Goal: Information Seeking & Learning: Check status

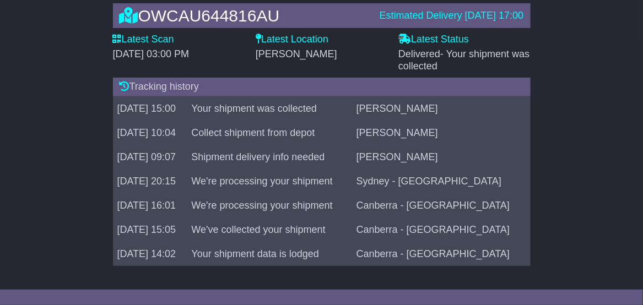
scroll to position [105, 0]
drag, startPoint x: 153, startPoint y: 251, endPoint x: 325, endPoint y: 272, distance: 173.7
click at [325, 272] on div "OWCAU644816AU Estimated Delivery [DATE] 17:00 Latest Scan [DATE] 03:00 PM Lates…" at bounding box center [321, 137] width 429 height 290
drag, startPoint x: 257, startPoint y: 256, endPoint x: 387, endPoint y: 93, distance: 209.0
click at [390, 93] on div "Tracking history [DATE] 15:00 Your shipment was collected [PERSON_NAME] [DATE] …" at bounding box center [322, 172] width 418 height 188
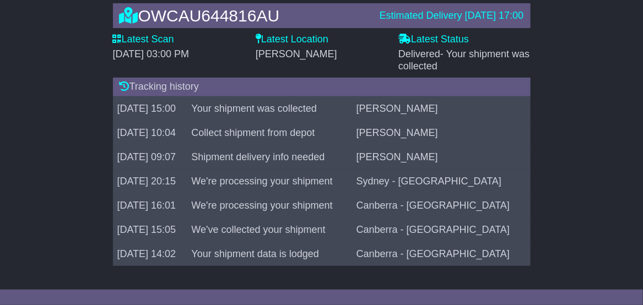
click at [135, 106] on td "[DATE] 15:00" at bounding box center [150, 108] width 74 height 24
click at [127, 123] on td "[DATE] 10:04" at bounding box center [150, 133] width 74 height 24
click at [134, 144] on td "[DATE] 10:04" at bounding box center [150, 133] width 74 height 24
click at [137, 163] on td "[DATE] 09:07" at bounding box center [150, 157] width 74 height 24
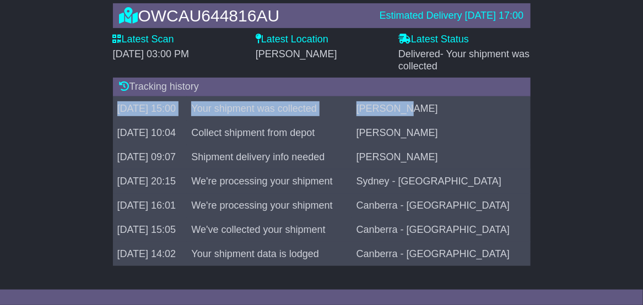
drag, startPoint x: 118, startPoint y: 109, endPoint x: 449, endPoint y: 109, distance: 330.6
click at [449, 109] on tr "[DATE] 15:00 Your shipment was collected [PERSON_NAME]" at bounding box center [322, 108] width 418 height 24
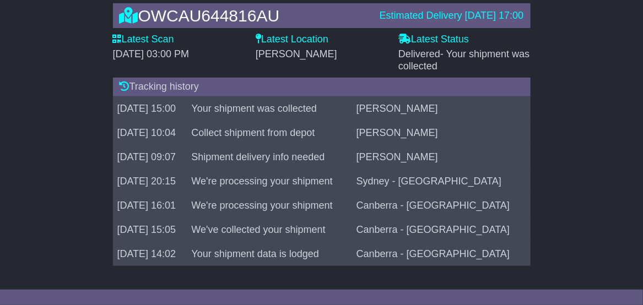
click at [327, 133] on td "Collect shipment from depot" at bounding box center [269, 133] width 165 height 24
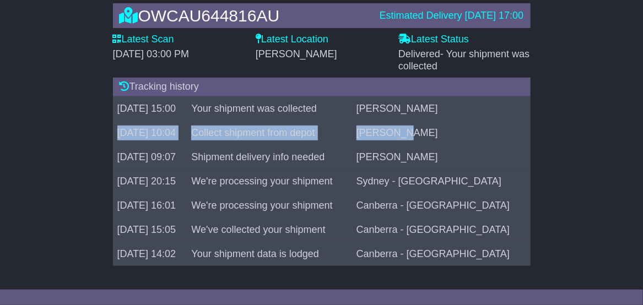
drag, startPoint x: 117, startPoint y: 132, endPoint x: 472, endPoint y: 145, distance: 355.1
click at [472, 145] on tr "[DATE] 10:04 Collect shipment from depot [GEOGRAPHIC_DATA]" at bounding box center [322, 133] width 418 height 24
click at [240, 131] on td "Collect shipment from depot" at bounding box center [269, 133] width 165 height 24
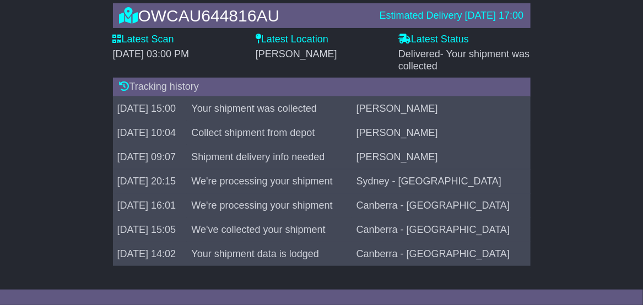
click at [155, 100] on td "[DATE] 15:00" at bounding box center [150, 108] width 74 height 24
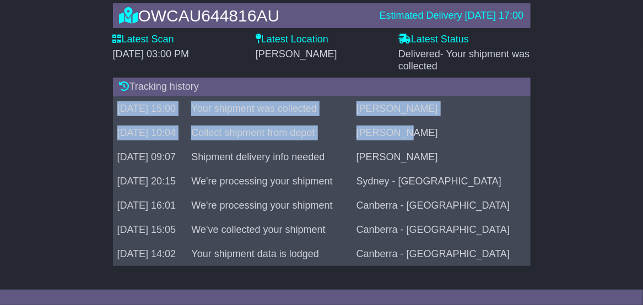
drag, startPoint x: 118, startPoint y: 110, endPoint x: 456, endPoint y: 131, distance: 338.4
click at [456, 131] on tbody "[DATE] 15:00 Your shipment was collected [PERSON_NAME] [DATE] 10:04 Collect shi…" at bounding box center [322, 181] width 418 height 170
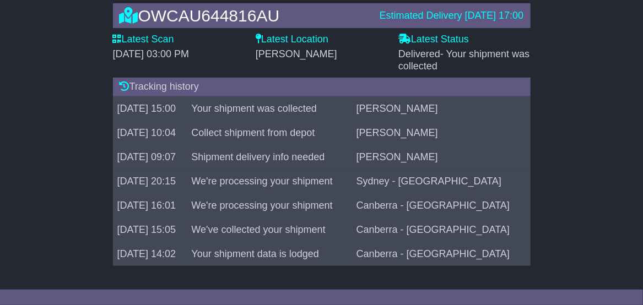
drag, startPoint x: 456, startPoint y: 131, endPoint x: 281, endPoint y: 183, distance: 182.9
click at [289, 180] on td "We're processing your shipment" at bounding box center [269, 181] width 165 height 24
click at [161, 195] on td "[DATE] 16:01" at bounding box center [150, 205] width 74 height 24
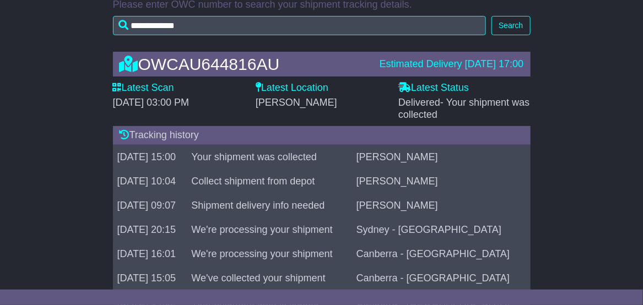
scroll to position [0, 0]
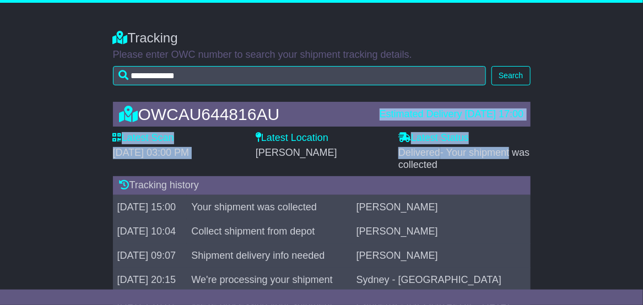
drag, startPoint x: 360, startPoint y: 116, endPoint x: 590, endPoint y: 148, distance: 232.1
click at [590, 148] on div "OWCAU644816AU Estimated Delivery [DATE] 17:00 Latest Scan [DATE] 03:00 PM Lates…" at bounding box center [321, 236] width 643 height 290
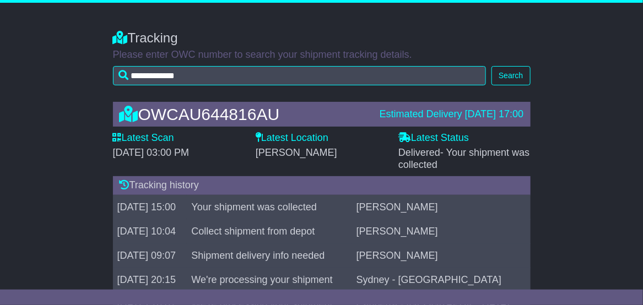
click at [307, 187] on div "Tracking history" at bounding box center [322, 185] width 418 height 19
